Goal: Task Accomplishment & Management: Manage account settings

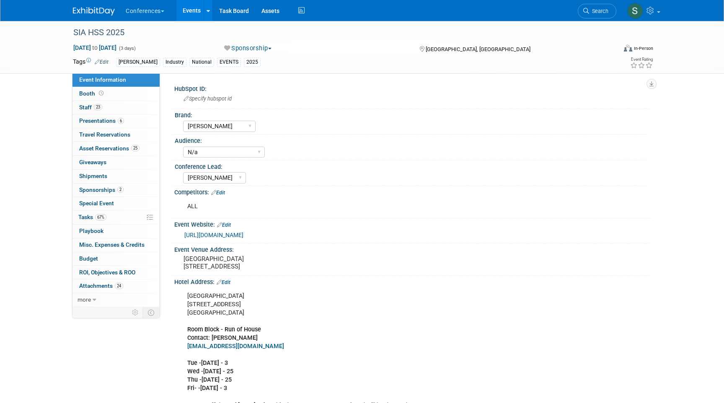
select select "Aya"
select select "N/a"
select select "Stephanie"
click at [590, 16] on link "Search" at bounding box center [597, 11] width 39 height 15
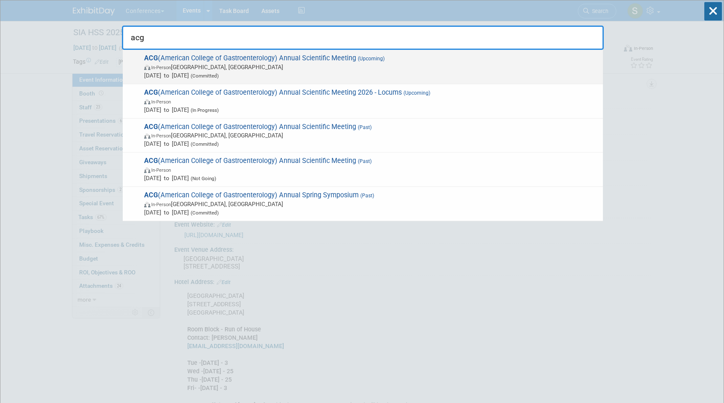
type input "acg"
click at [385, 73] on span "Oct 25, 2025 to Oct 28, 2025 (Committed)" at bounding box center [371, 75] width 455 height 8
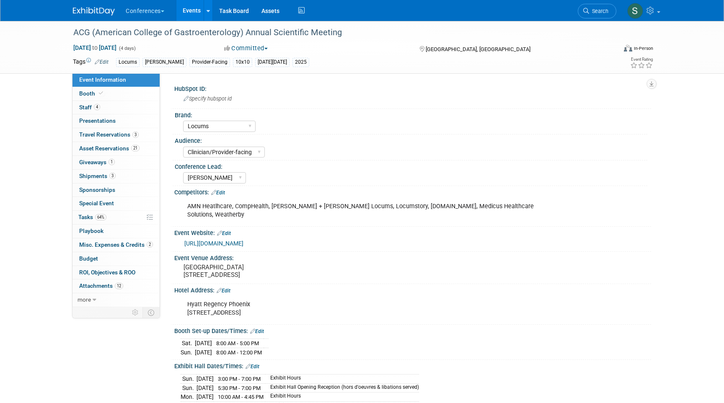
select select "Locums"
select select "Clinician/Provider-facing"
select select "[PERSON_NAME]"
click at [110, 152] on span "Asset Reservations 21" at bounding box center [109, 148] width 60 height 7
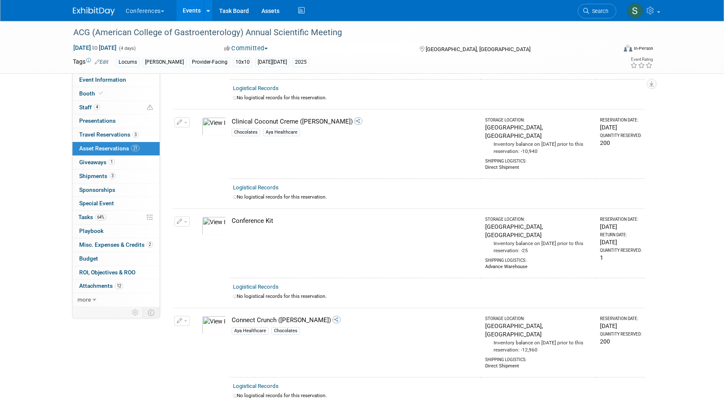
scroll to position [215, 0]
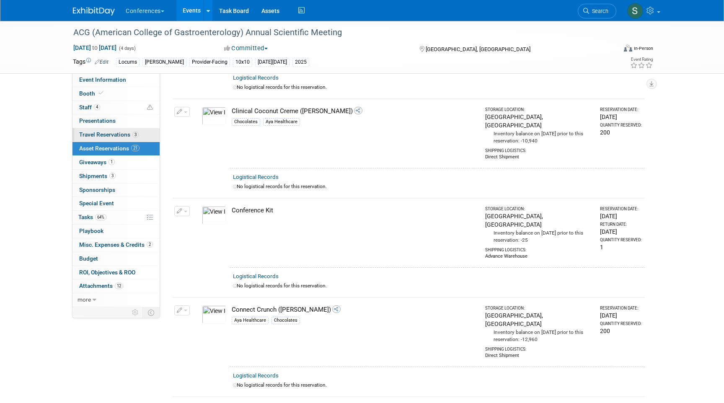
click at [125, 135] on span "Travel Reservations 3" at bounding box center [109, 134] width 60 height 7
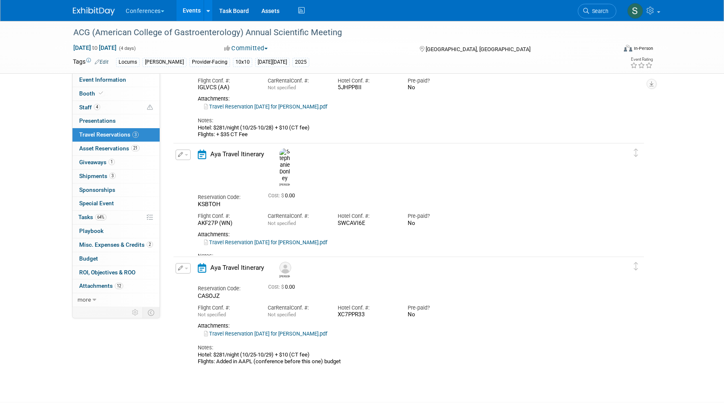
scroll to position [137, 0]
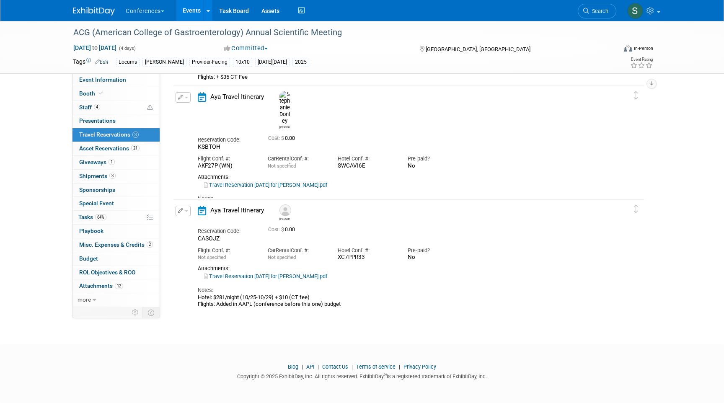
click at [288, 182] on link "Travel Reservation October 24 for STEPHANIE M DONLEY.pdf" at bounding box center [265, 185] width 123 height 6
click at [108, 220] on link "64% Tasks 64%" at bounding box center [116, 217] width 87 height 13
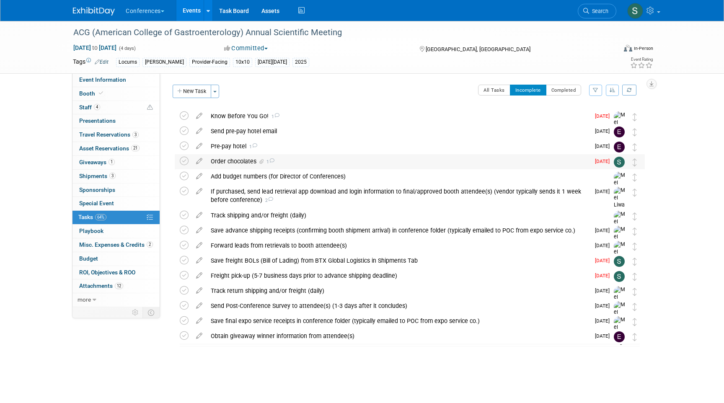
click at [270, 164] on div "Order chocolates 1" at bounding box center [399, 161] width 384 height 14
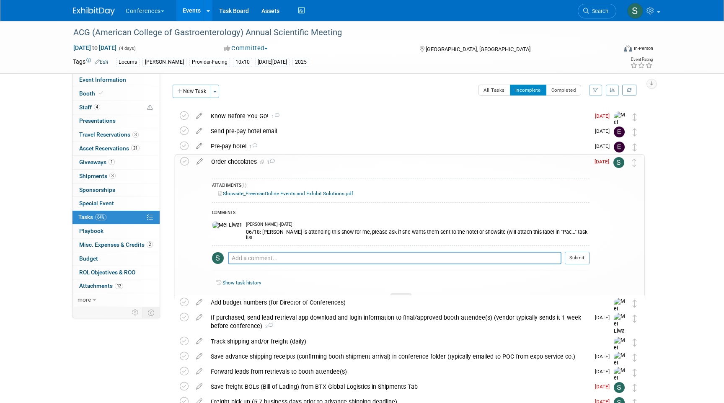
click at [257, 193] on link "Showsite_FreemanOnline Events and Exhibit Solutions.pdf" at bounding box center [285, 194] width 135 height 6
click at [121, 89] on link "Booth" at bounding box center [116, 93] width 87 height 13
select select "10'x10'"
select select "Yes"
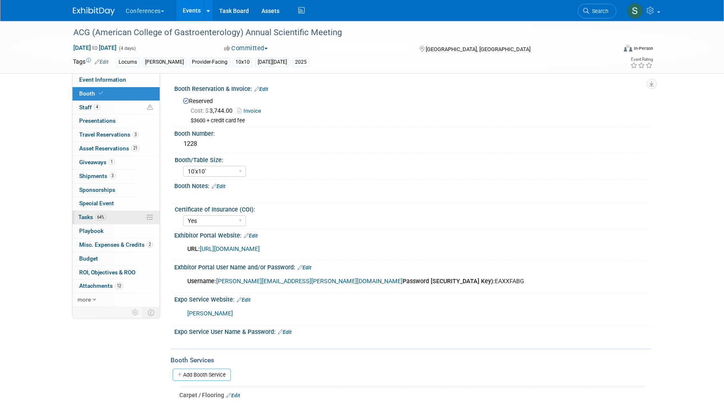
click at [122, 219] on link "64% Tasks 64%" at bounding box center [116, 217] width 87 height 13
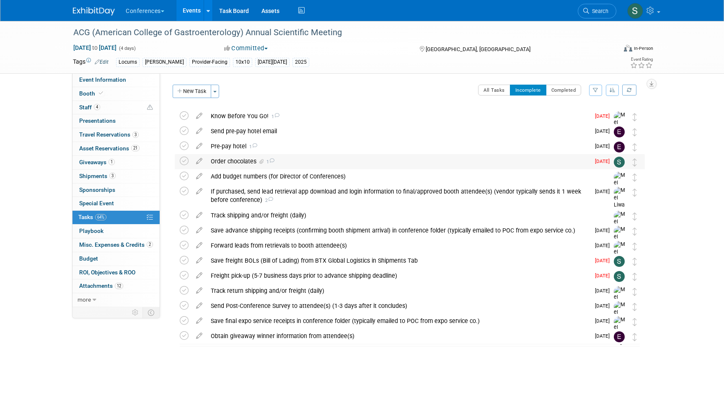
click at [273, 161] on icon at bounding box center [271, 160] width 5 height 5
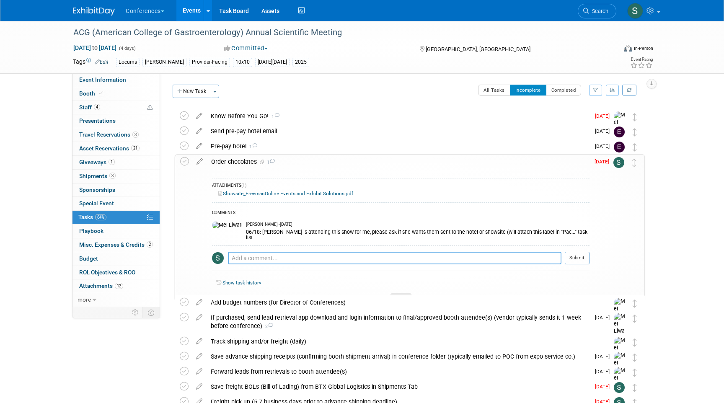
click at [252, 254] on textarea at bounding box center [395, 258] width 334 height 13
click at [268, 252] on textarea "shipping to showsite with labels, looped Steph" at bounding box center [395, 258] width 334 height 13
click at [275, 252] on textarea "shipping to showsite with labels, looped Steph" at bounding box center [395, 258] width 334 height 13
click at [316, 253] on textarea "shipping to show site with labels, looped Steph" at bounding box center [395, 258] width 334 height 13
click at [418, 252] on textarea "shipping to show site with labels (not before 10/24), looped Steph" at bounding box center [395, 258] width 334 height 13
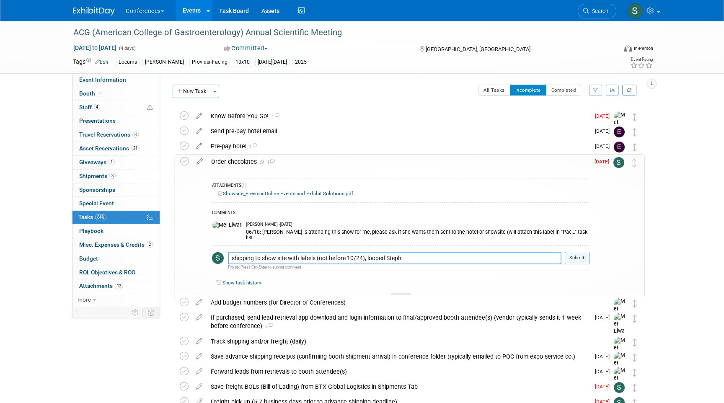
type textarea "shipping to show site with labels (not before 10/24), looped Steph"
click at [576, 254] on button "Submit" at bounding box center [577, 258] width 25 height 13
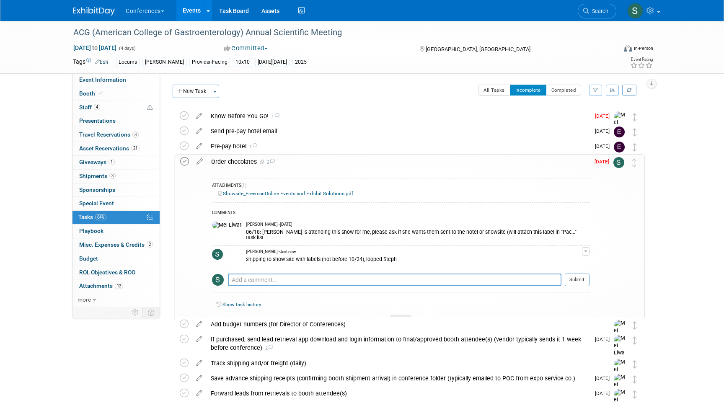
click at [188, 162] on icon at bounding box center [184, 161] width 9 height 9
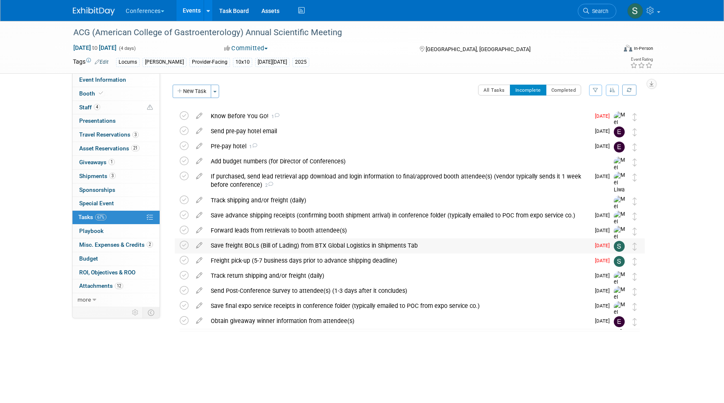
click at [268, 248] on div "Save freight BOLs (Bill of Lading) from BTX Global Logistics in Shipments Tab" at bounding box center [399, 246] width 384 height 14
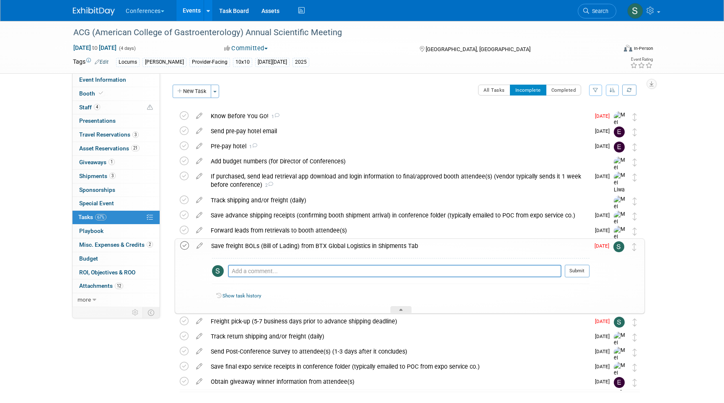
click at [184, 247] on icon at bounding box center [184, 245] width 9 height 9
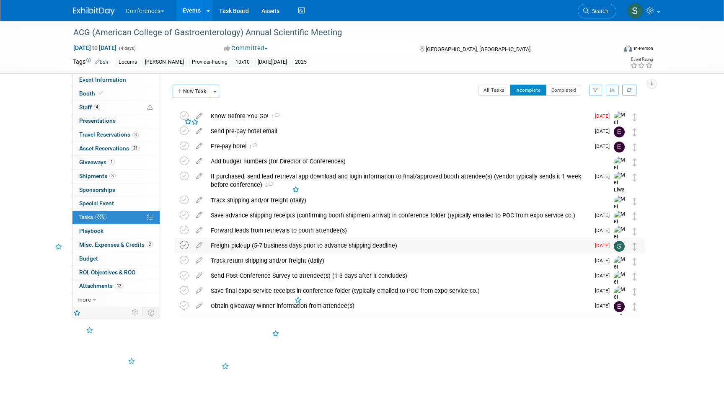
click at [184, 244] on icon at bounding box center [184, 245] width 9 height 9
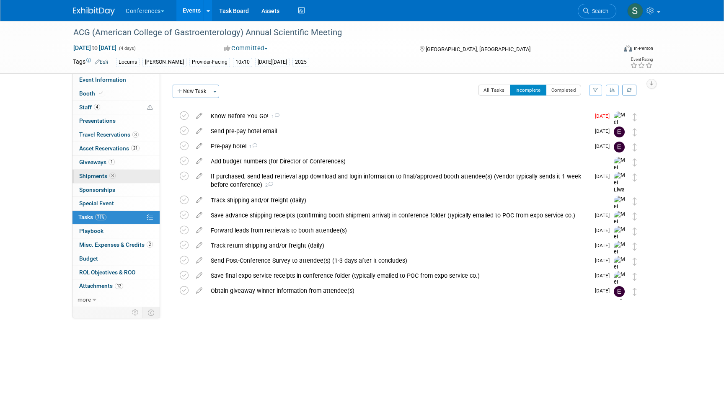
click at [101, 177] on span "Shipments 3" at bounding box center [97, 176] width 36 height 7
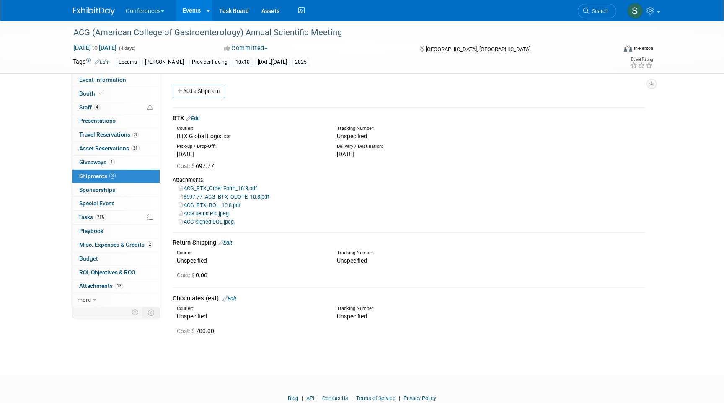
scroll to position [7, 0]
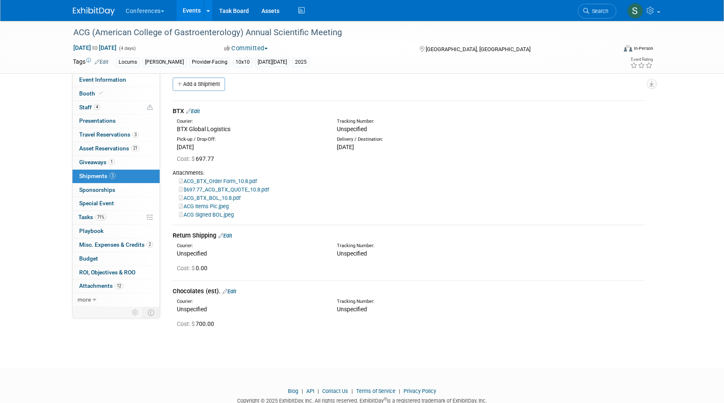
click at [208, 208] on link "ACG Items Pic.jpeg" at bounding box center [204, 206] width 50 height 6
click at [604, 14] on span "Search" at bounding box center [598, 11] width 19 height 6
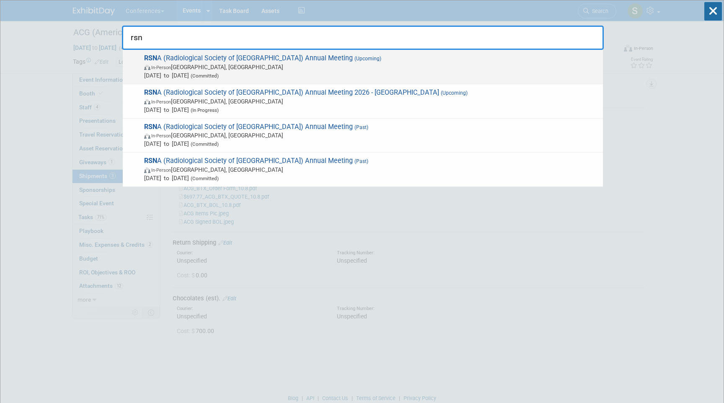
type input "rsn"
click at [311, 62] on span "RSN A (Radiological Society of North America) Annual Meeting (Upcoming) In-Pers…" at bounding box center [370, 67] width 457 height 26
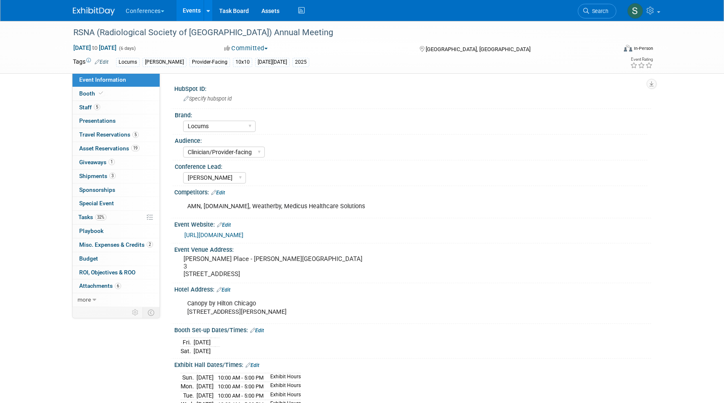
select select "Locums"
select select "Clinician/Provider-facing"
select select "Mel"
click at [138, 148] on span "19" at bounding box center [135, 148] width 8 height 6
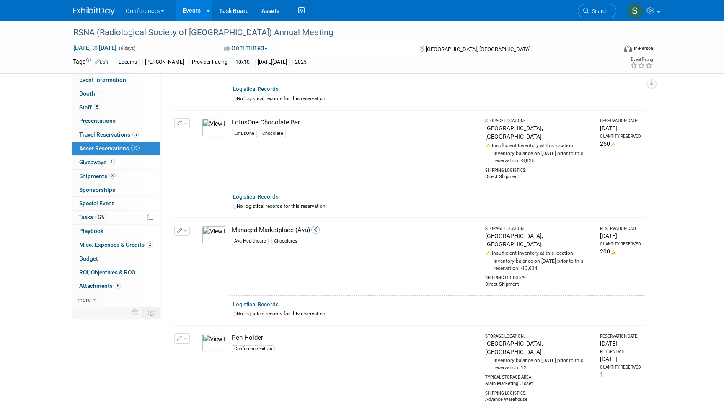
scroll to position [1155, 0]
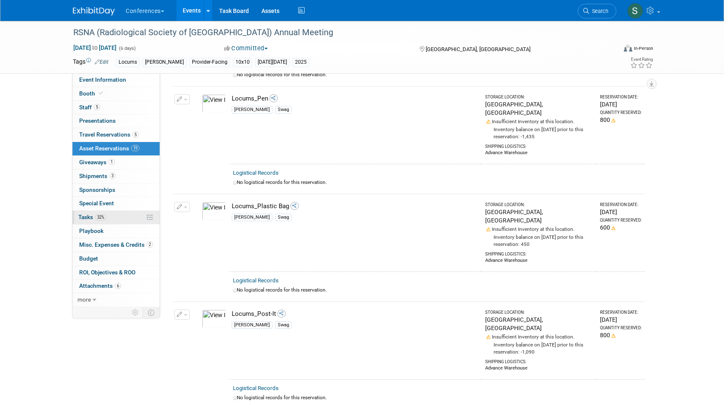
click at [98, 218] on span "32%" at bounding box center [100, 217] width 11 height 6
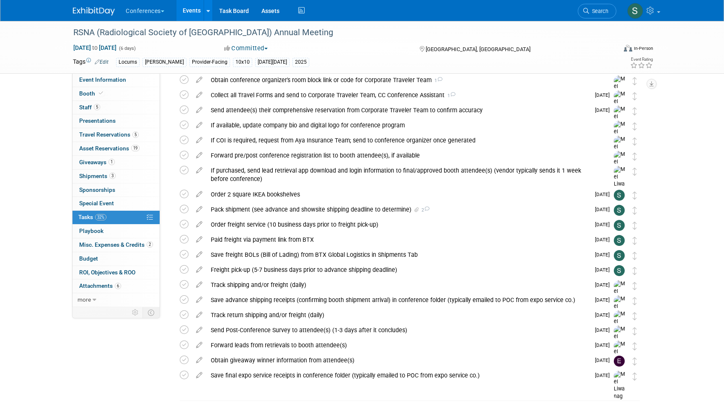
scroll to position [188, 0]
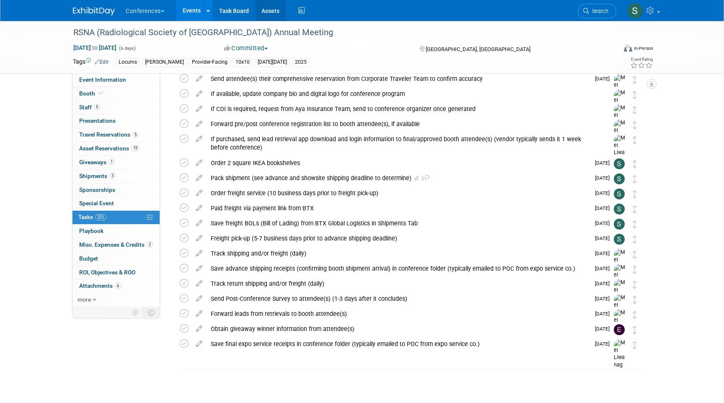
click at [277, 14] on link "Assets" at bounding box center [270, 10] width 31 height 21
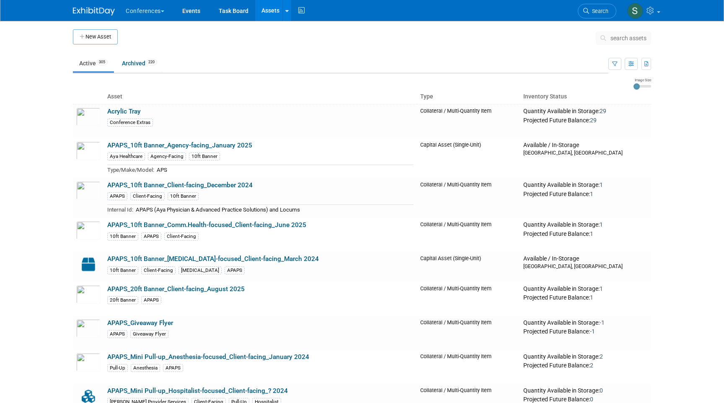
click at [614, 40] on span "search assets" at bounding box center [629, 38] width 36 height 7
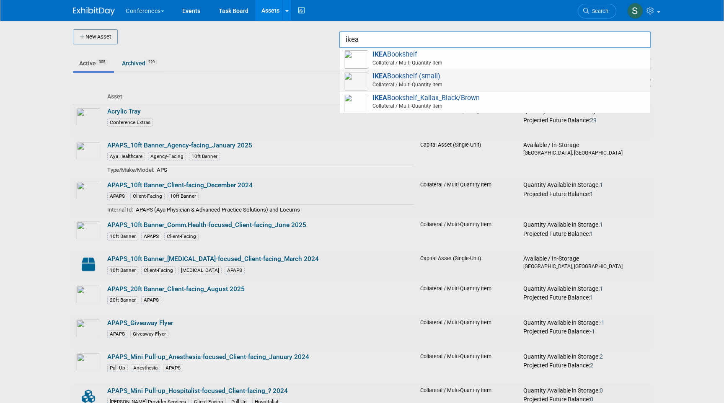
click at [465, 86] on span "Collateral / Multi-Quantity Item" at bounding box center [497, 85] width 300 height 8
type input "IKEA Bookshelf (small)"
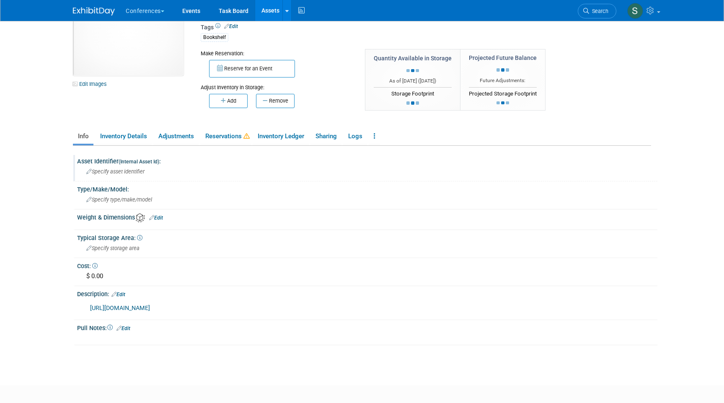
scroll to position [23, 0]
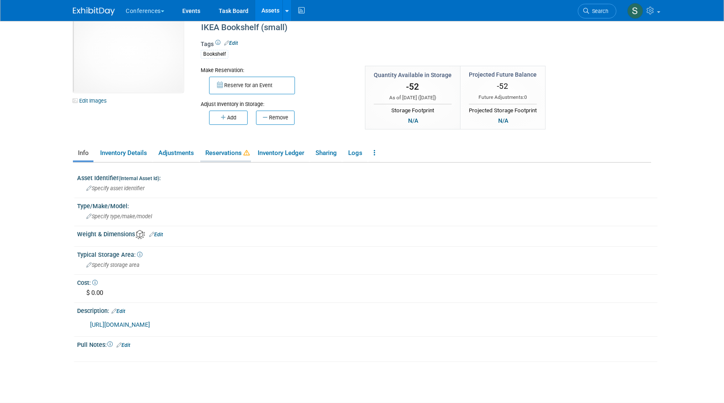
click at [234, 150] on link "Reservations" at bounding box center [225, 153] width 51 height 15
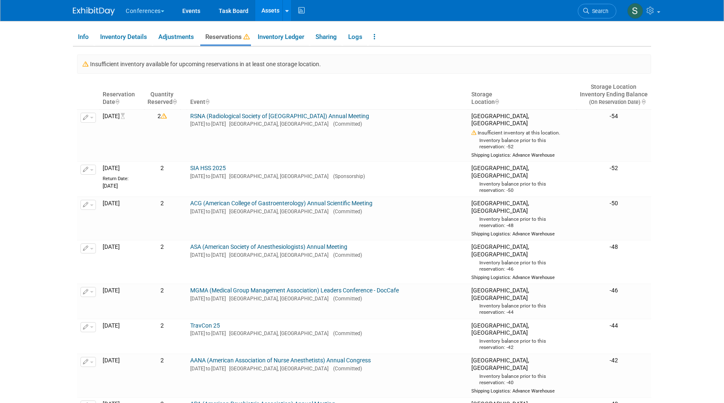
scroll to position [143, 0]
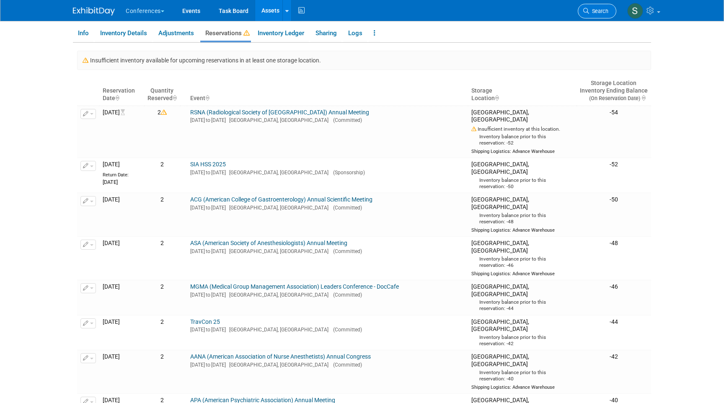
click at [594, 10] on span "Search" at bounding box center [598, 11] width 19 height 6
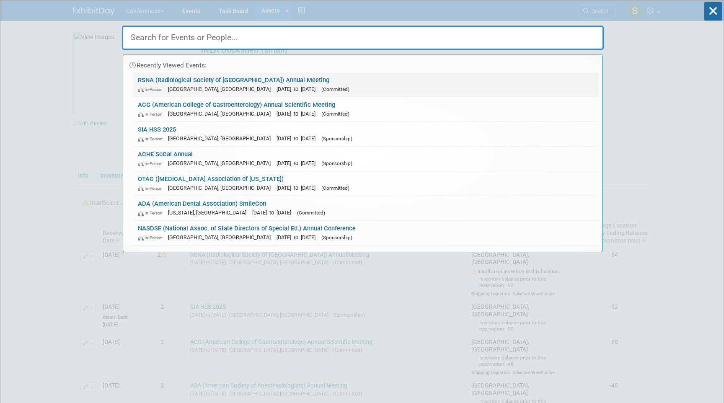
click at [192, 91] on span "[GEOGRAPHIC_DATA], [GEOGRAPHIC_DATA]" at bounding box center [221, 89] width 107 height 6
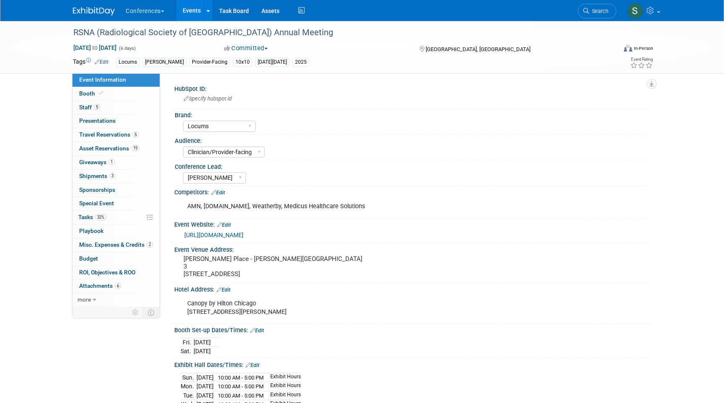
select select "Locums"
select select "Clinician/Provider-facing"
select select "[PERSON_NAME]"
click at [121, 91] on link "Booth" at bounding box center [116, 93] width 87 height 13
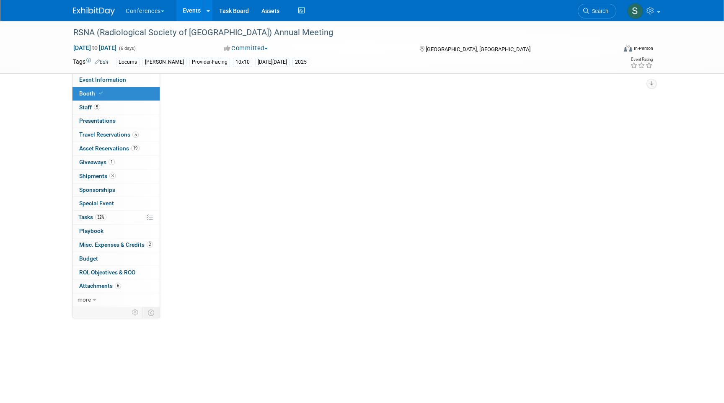
select select "10'x10'"
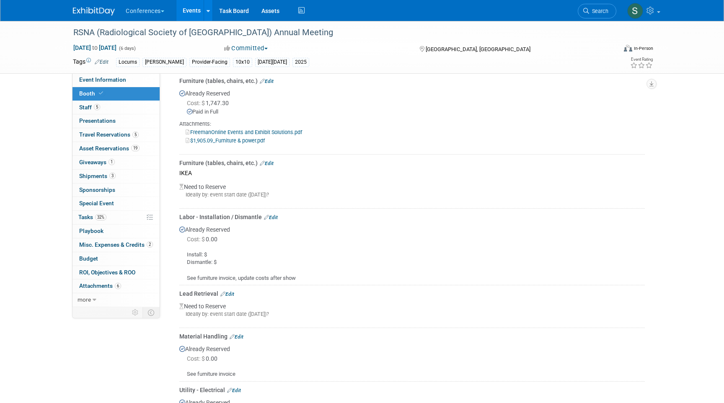
scroll to position [373, 0]
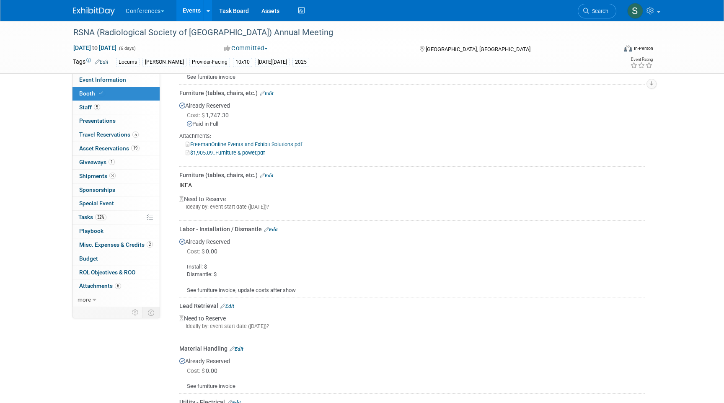
click at [271, 174] on link "Edit" at bounding box center [267, 176] width 14 height 6
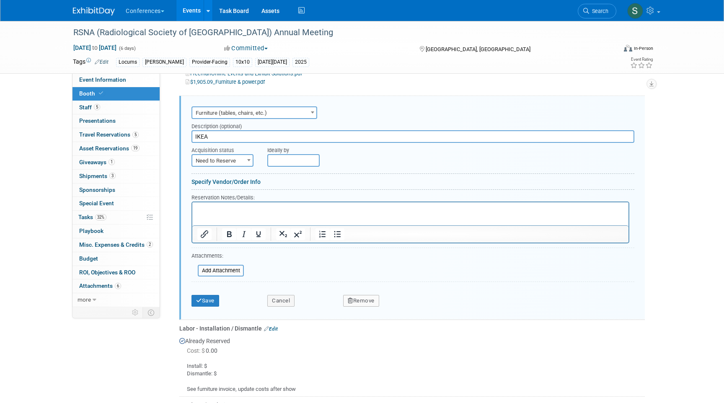
scroll to position [449, 0]
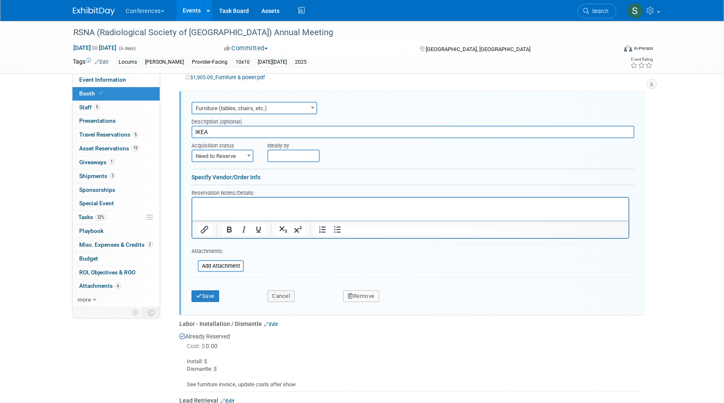
click at [280, 155] on input "text" at bounding box center [293, 156] width 52 height 13
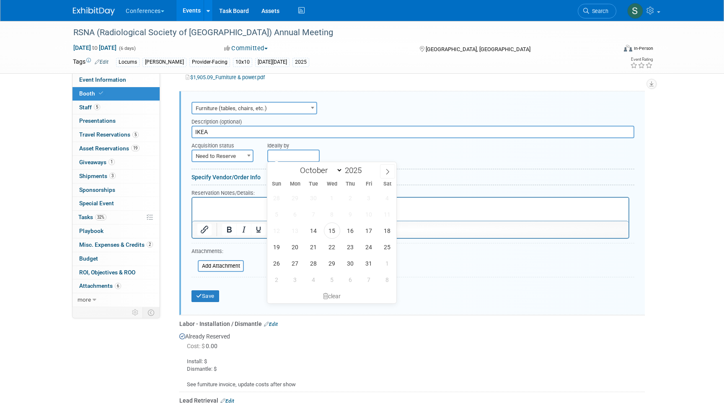
click at [238, 160] on span "Need to Reserve" at bounding box center [222, 157] width 60 height 12
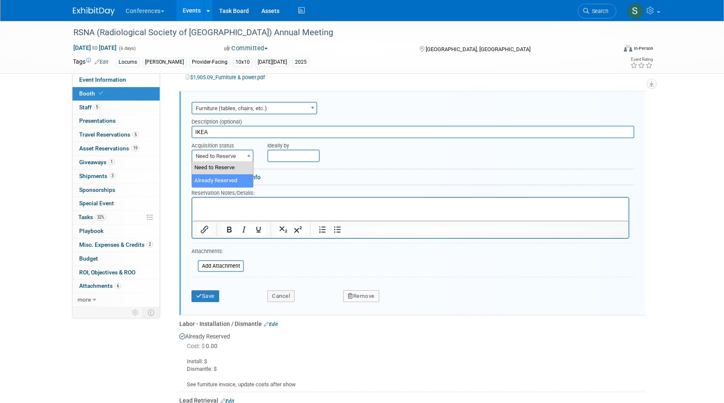
select select "2"
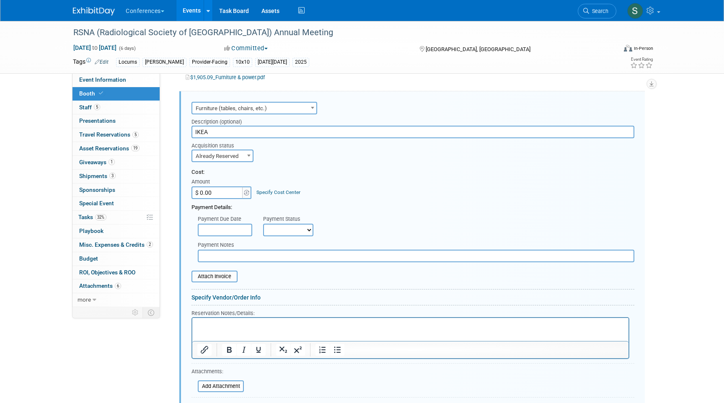
click at [218, 190] on input "$ 0.00" at bounding box center [218, 193] width 52 height 13
type input "$ 109.96"
click at [270, 191] on link "Specify Cost Center" at bounding box center [279, 192] width 44 height 6
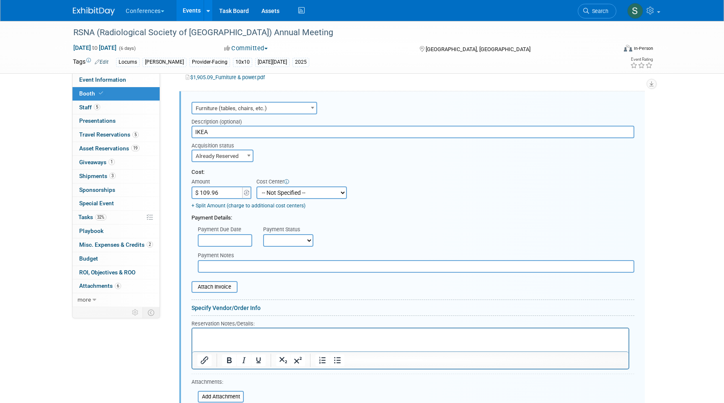
click at [270, 191] on select "-- Not Specified -- Aya Education Aya Healthcare Aya Locums Bespoke Corporate D…" at bounding box center [302, 193] width 91 height 13
select select "18965873"
click at [257, 187] on select "-- Not Specified -- Aya Education Aya Healthcare Aya Locums Bespoke Corporate D…" at bounding box center [302, 193] width 91 height 13
click at [284, 193] on select "-- Not Specified -- Aya Education Aya Healthcare Aya Locums Bespoke Corporate D…" at bounding box center [302, 192] width 91 height 13
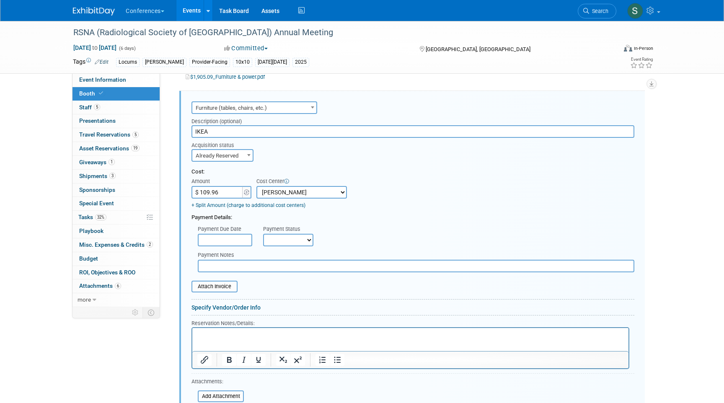
click at [257, 186] on select "-- Not Specified -- Aya Education Aya Healthcare Aya Locums Bespoke Corporate D…" at bounding box center [302, 192] width 91 height 13
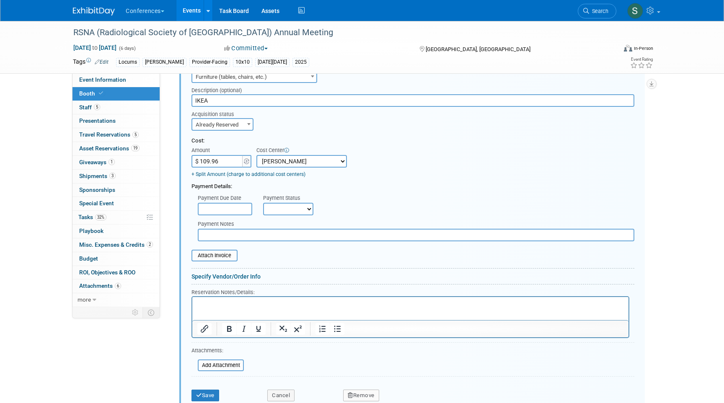
scroll to position [494, 0]
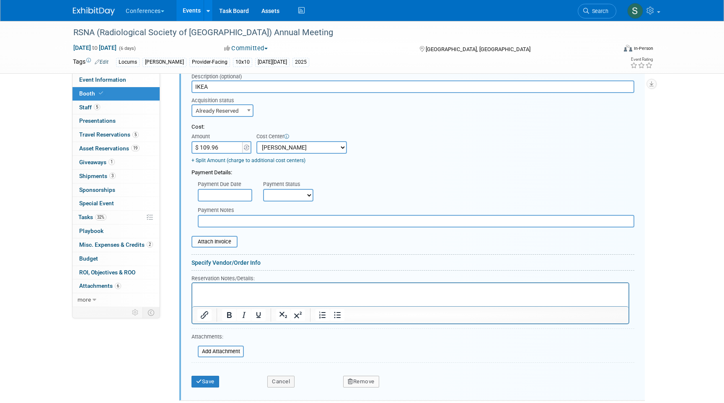
click at [208, 290] on p "Rich Text Area. Press ALT-0 for help." at bounding box center [410, 291] width 427 height 8
click at [209, 242] on input "file" at bounding box center [187, 242] width 100 height 10
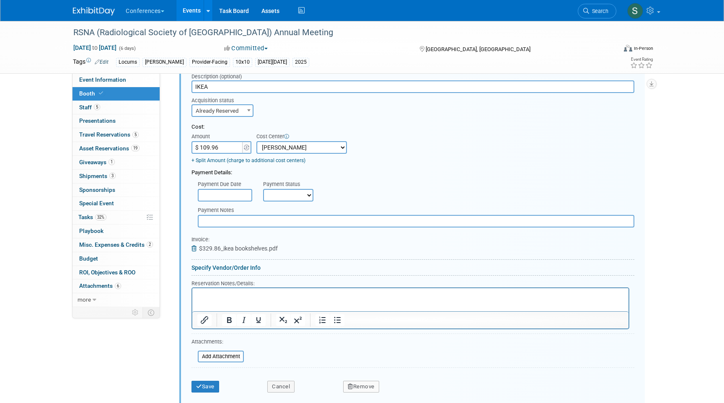
click at [204, 296] on p "Rich Text Area. Press ALT-0 for help." at bounding box center [410, 296] width 427 height 8
click at [204, 296] on p "invoice" at bounding box center [410, 296] width 427 height 8
click at [218, 221] on input "text" at bounding box center [416, 221] width 437 height 13
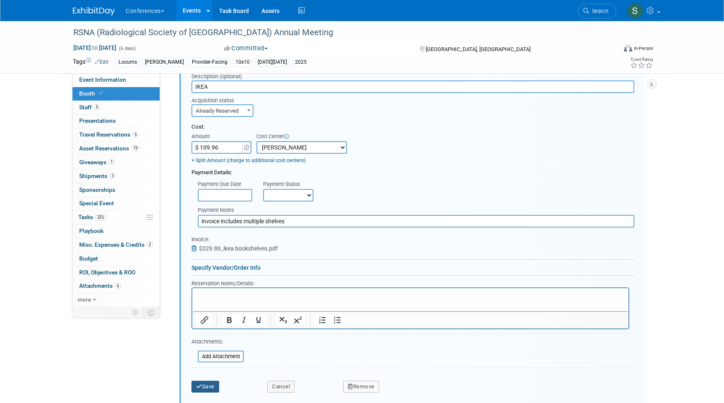
type input "invoice includes multiple shelves"
click at [198, 391] on button "Save" at bounding box center [206, 387] width 28 height 12
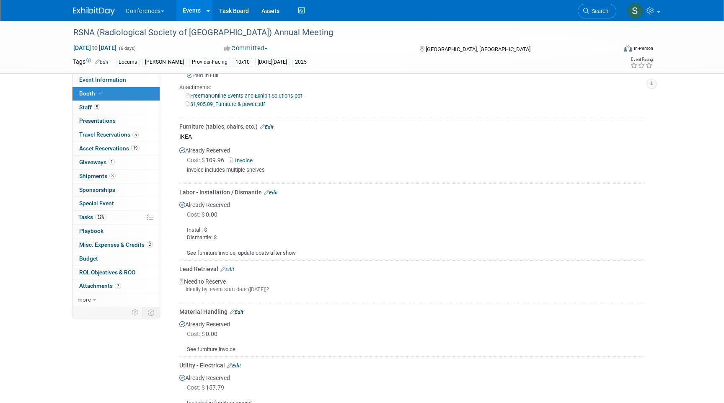
scroll to position [414, 0]
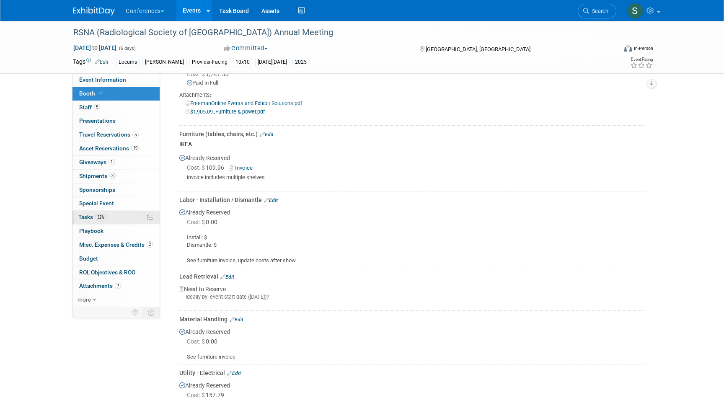
click at [92, 212] on link "32% Tasks 32%" at bounding box center [116, 217] width 87 height 13
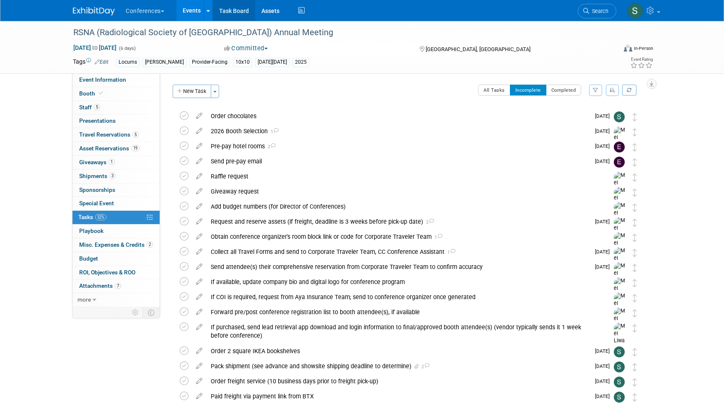
click at [241, 10] on link "Task Board" at bounding box center [234, 10] width 42 height 21
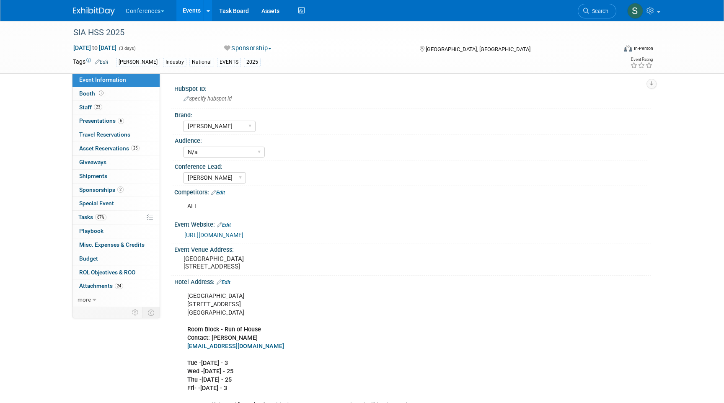
select select "[PERSON_NAME]"
select select "N/a"
select select "[PERSON_NAME]"
click at [113, 217] on link "67% Tasks 67%" at bounding box center [116, 217] width 87 height 13
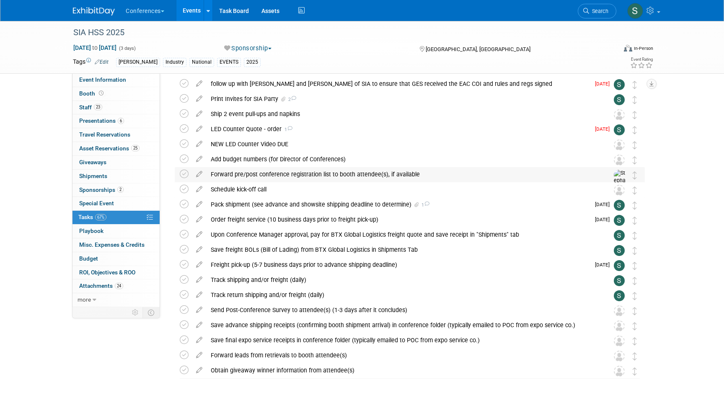
scroll to position [33, 0]
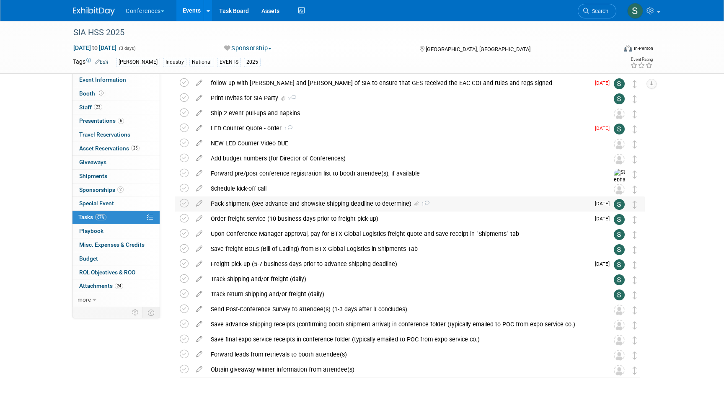
click at [244, 206] on div "Pack shipment (see advance and showsite shipping deadline to determine) 1" at bounding box center [399, 204] width 384 height 14
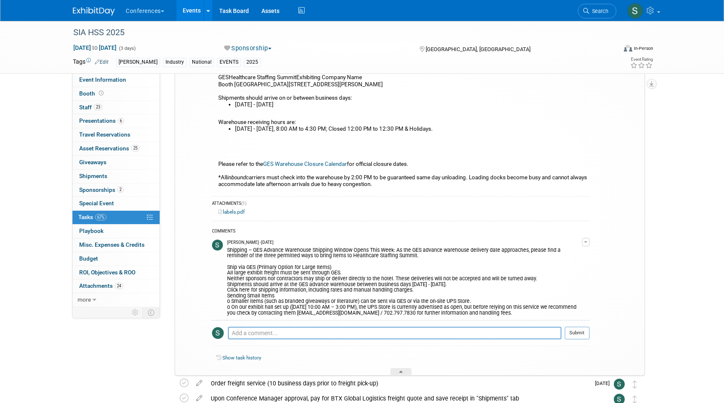
scroll to position [219, 0]
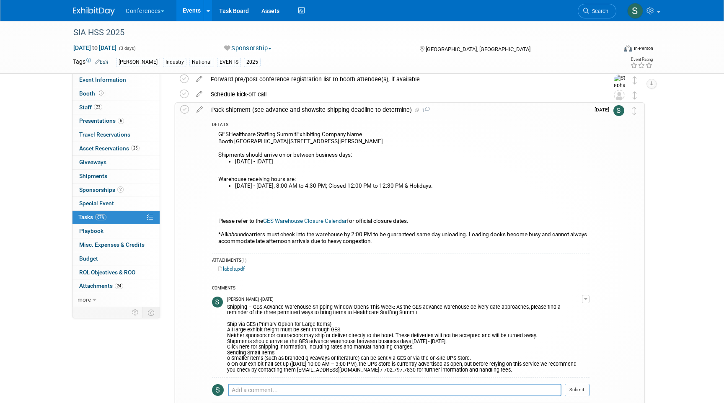
click at [232, 110] on div "Pack shipment (see advance and showsite shipping deadline to determine) 1" at bounding box center [398, 110] width 383 height 14
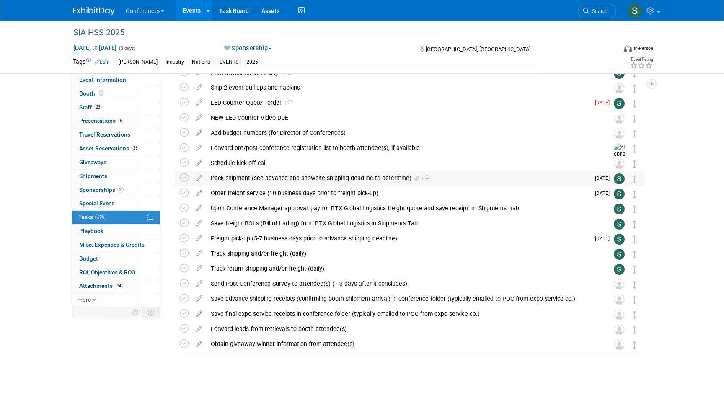
scroll to position [59, 0]
click at [589, 9] on span "Search" at bounding box center [598, 11] width 19 height 6
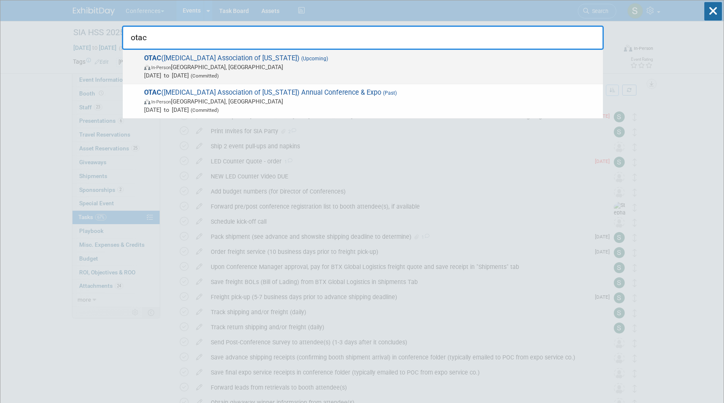
type input "otac"
click at [361, 69] on span "In-Person [GEOGRAPHIC_DATA], [GEOGRAPHIC_DATA]" at bounding box center [371, 67] width 455 height 8
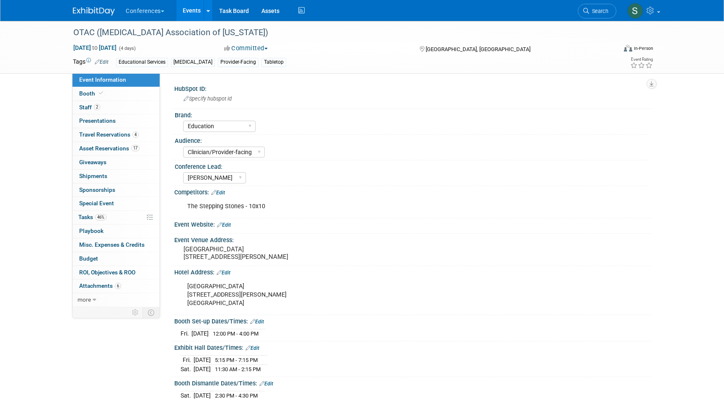
select select "Education"
select select "Clinician/Provider-facing"
select select "[PERSON_NAME]"
click at [148, 33] on div "OTAC ([MEDICAL_DATA] Association of [US_STATE])" at bounding box center [337, 32] width 534 height 15
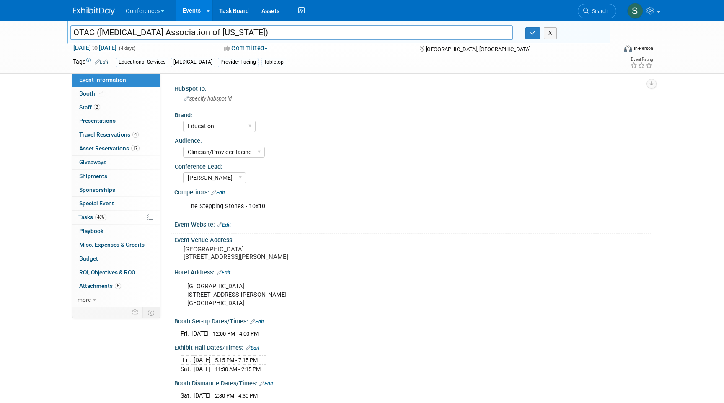
click at [148, 33] on input "OTAC ([MEDICAL_DATA] Association of [US_STATE])" at bounding box center [291, 32] width 443 height 15
click at [532, 37] on button "button" at bounding box center [533, 33] width 15 height 12
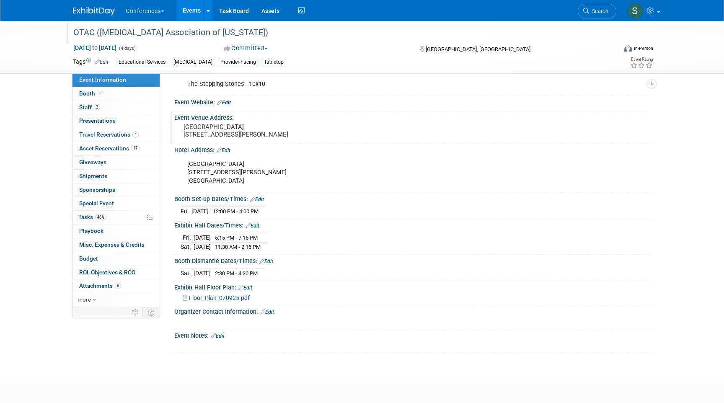
scroll to position [123, 0]
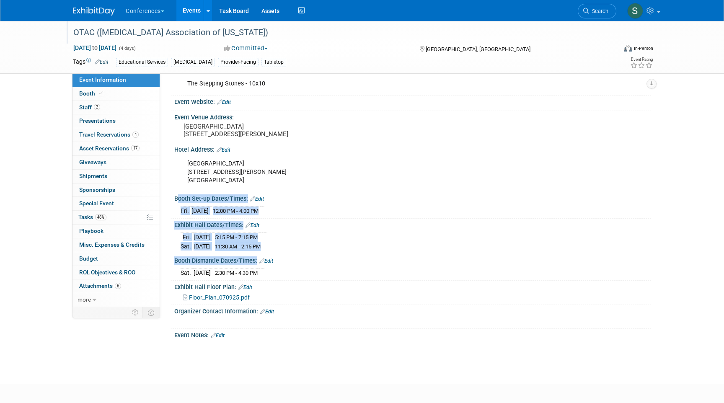
drag, startPoint x: 174, startPoint y: 205, endPoint x: 291, endPoint y: 277, distance: 136.9
click at [291, 277] on div "HubSpot ID: Specify hubspot id Brand: Aya Bespoke Corporate [PERSON_NAME] DocCa…" at bounding box center [409, 156] width 472 height 393
copy div "Booth Set-up Dates/Times: Edit [DATE] 12:00 PM - 4:00 PM Save Changes Cancel Ex…"
click at [226, 301] on span "Floor_Plan_070925.pdf" at bounding box center [219, 297] width 61 height 7
drag, startPoint x: 247, startPoint y: 186, endPoint x: 181, endPoint y: 171, distance: 68.4
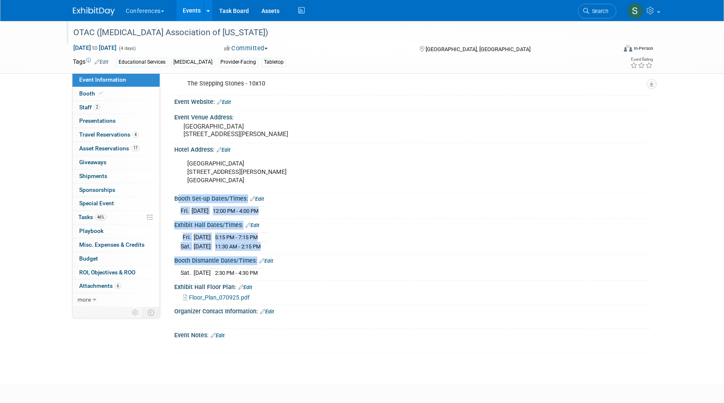
click at [181, 171] on div "[GEOGRAPHIC_DATA] [STREET_ADDRESS][PERSON_NAME] X" at bounding box center [412, 171] width 477 height 36
copy div "[GEOGRAPHIC_DATA] [STREET_ADDRESS][PERSON_NAME]"
click at [104, 94] on span at bounding box center [101, 93] width 8 height 6
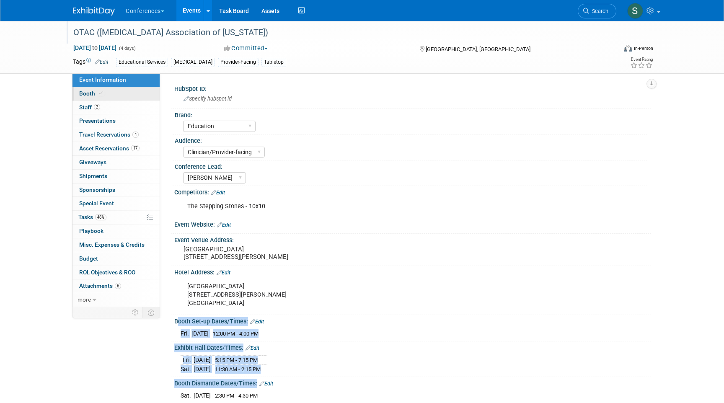
select select "6' tabletop"
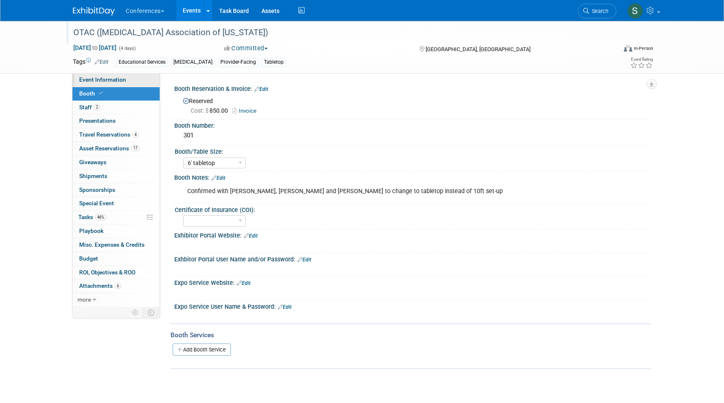
click at [111, 80] on span "Event Information" at bounding box center [102, 79] width 47 height 7
select select "Education"
select select "Clinician/Provider-facing"
select select "[PERSON_NAME]"
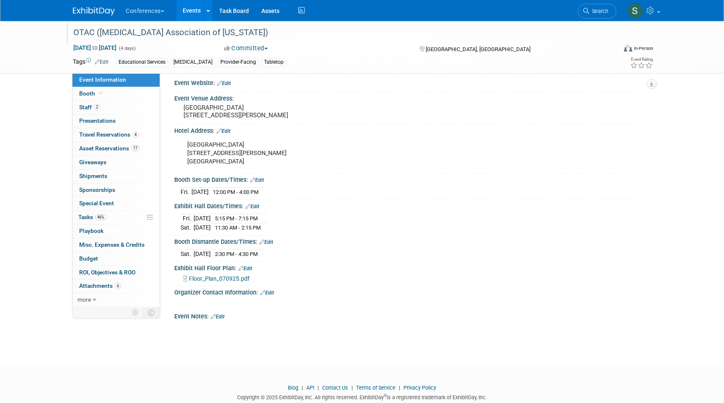
scroll to position [143, 0]
